Goal: Task Accomplishment & Management: Complete application form

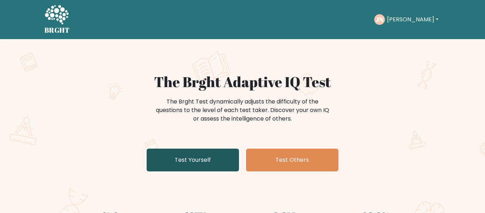
click at [215, 155] on link "Test Yourself" at bounding box center [193, 159] width 92 height 23
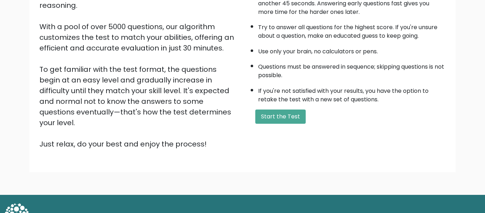
scroll to position [108, 0]
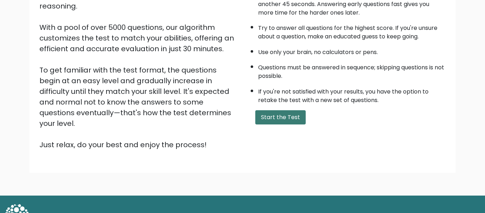
click at [276, 114] on button "Start the Test" at bounding box center [280, 117] width 50 height 14
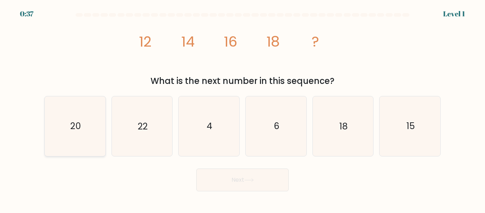
click at [62, 110] on icon "20" at bounding box center [74, 125] width 59 height 59
click at [243, 108] on input "a. 20" at bounding box center [243, 108] width 0 height 2
radio input "true"
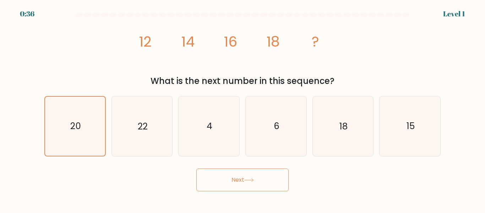
click at [214, 173] on button "Next" at bounding box center [242, 179] width 92 height 23
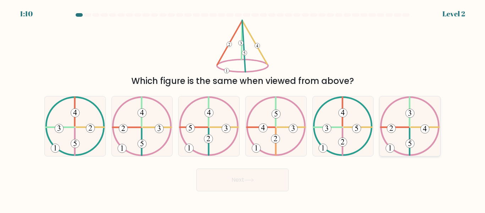
click at [401, 116] on icon at bounding box center [410, 125] width 60 height 59
click at [243, 108] on input "f." at bounding box center [243, 108] width 0 height 2
radio input "true"
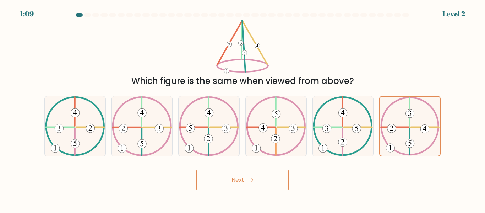
click at [281, 181] on button "Next" at bounding box center [242, 179] width 92 height 23
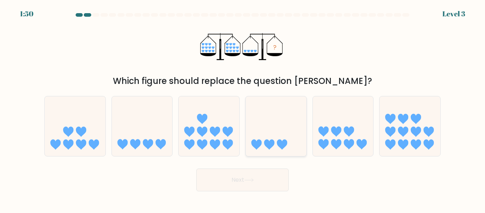
click at [277, 148] on icon at bounding box center [276, 126] width 61 height 50
click at [243, 108] on input "d." at bounding box center [243, 108] width 0 height 2
radio input "true"
click at [140, 126] on icon at bounding box center [142, 126] width 61 height 50
click at [243, 108] on input "b." at bounding box center [243, 108] width 0 height 2
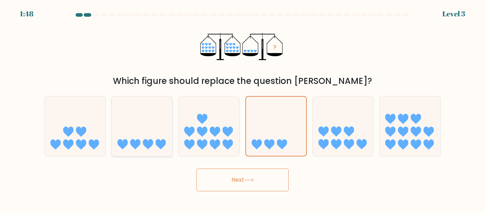
radio input "true"
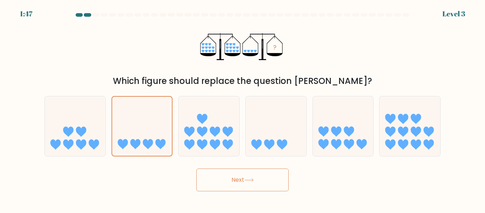
click at [222, 180] on button "Next" at bounding box center [242, 179] width 92 height 23
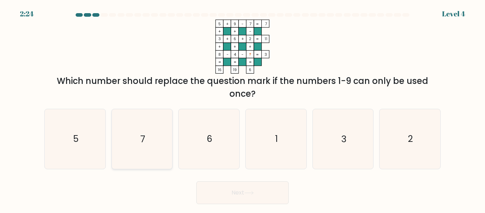
click at [165, 147] on icon "7" at bounding box center [141, 138] width 59 height 59
click at [243, 108] on input "b. 7" at bounding box center [243, 108] width 0 height 2
radio input "true"
click at [243, 196] on button "Next" at bounding box center [242, 192] width 92 height 23
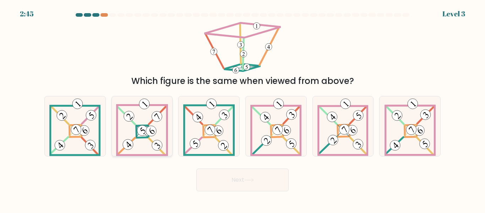
click at [163, 126] on icon at bounding box center [142, 125] width 52 height 59
click at [243, 108] on input "b." at bounding box center [243, 108] width 0 height 2
radio input "true"
click at [228, 186] on button "Next" at bounding box center [242, 179] width 92 height 23
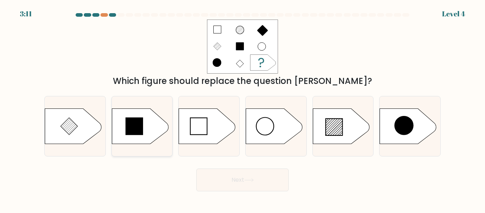
click at [143, 120] on icon at bounding box center [140, 126] width 57 height 36
click at [243, 108] on input "b." at bounding box center [243, 108] width 0 height 2
radio input "true"
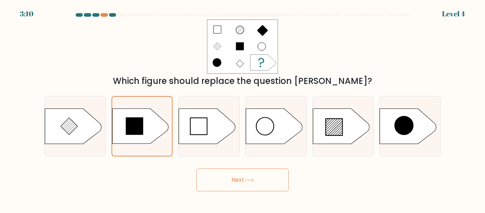
click at [240, 181] on button "Next" at bounding box center [242, 179] width 92 height 23
